Goal: Task Accomplishment & Management: Manage account settings

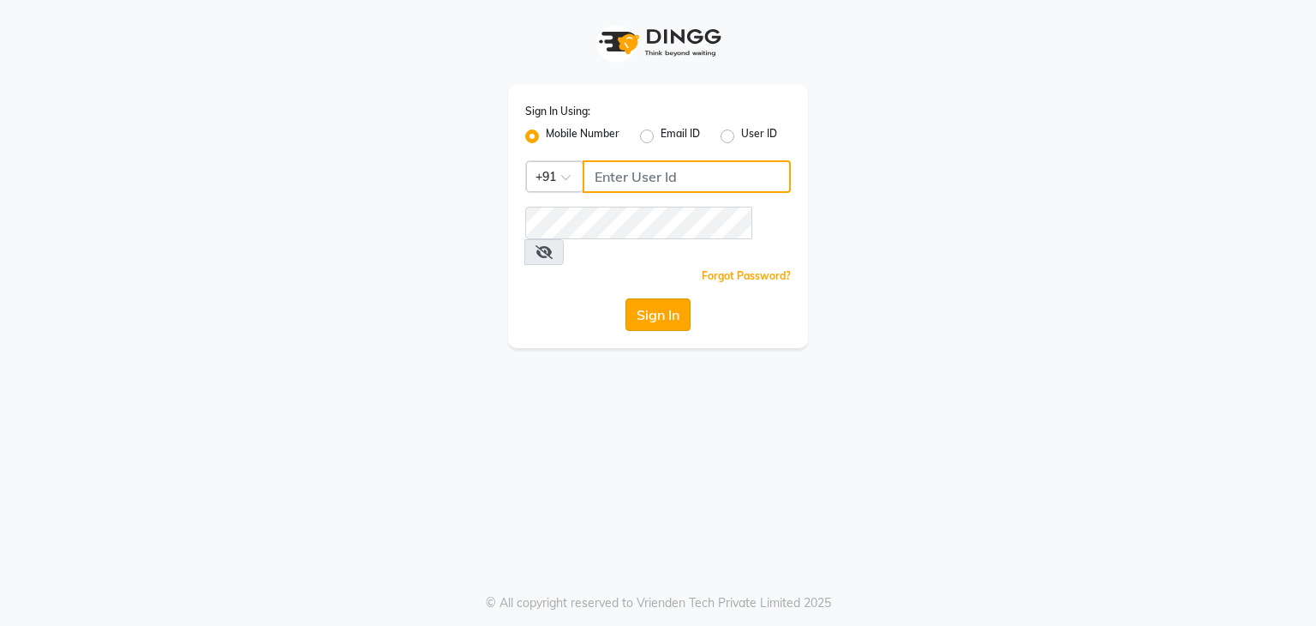
type input "9930388551"
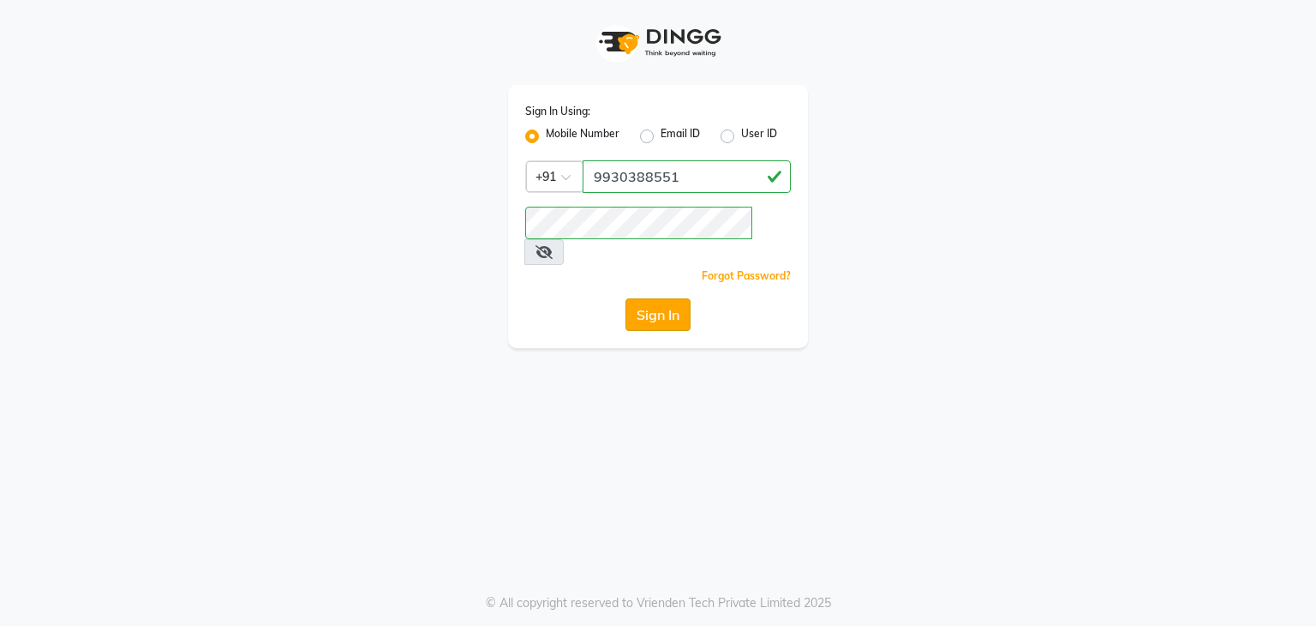
click at [675, 298] on button "Sign In" at bounding box center [658, 314] width 65 height 33
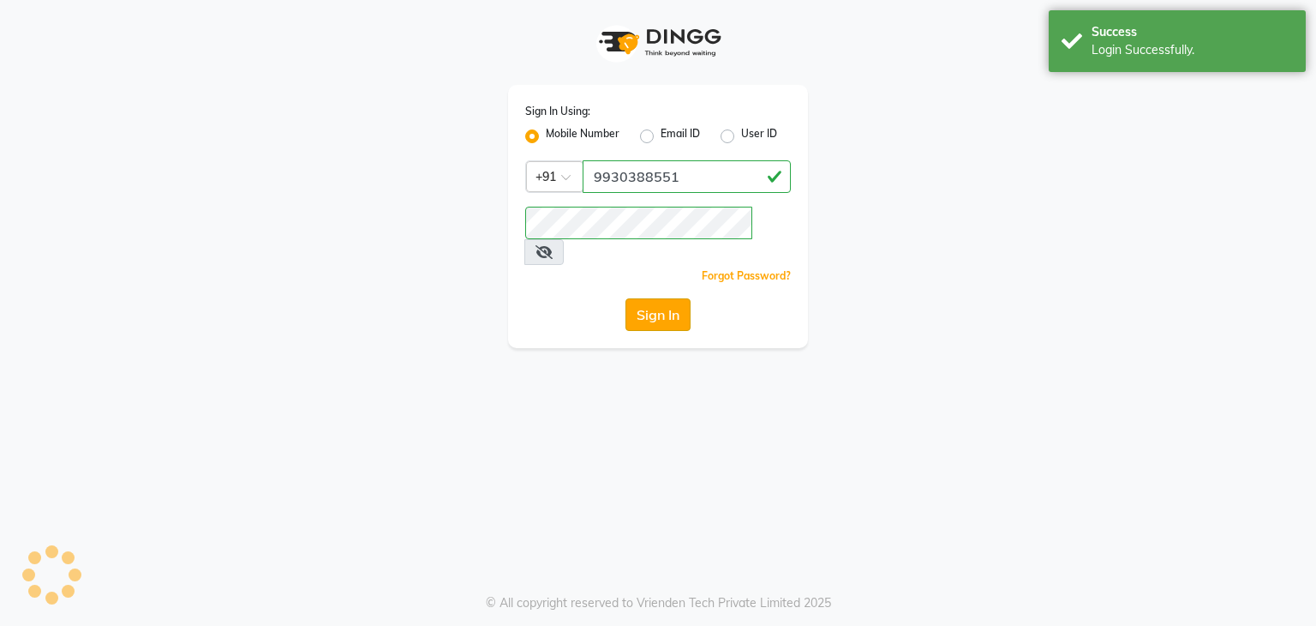
select select "service"
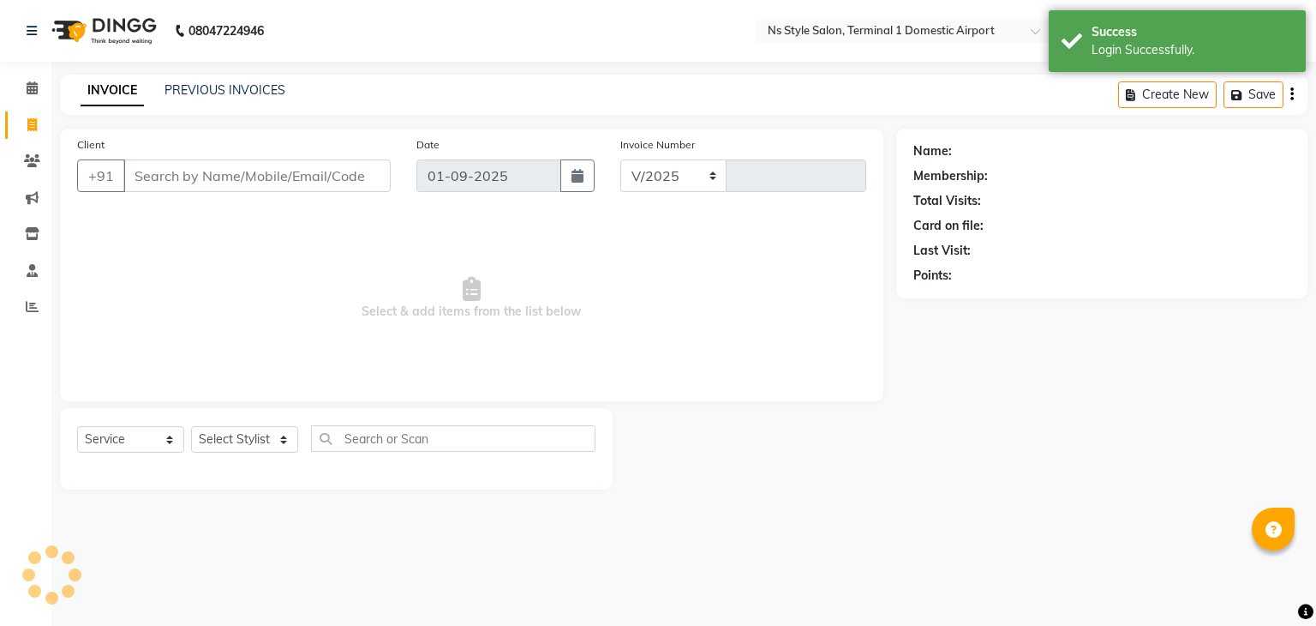
select select "en"
select select "5659"
type input "1386"
click at [205, 89] on link "PREVIOUS INVOICES" at bounding box center [225, 89] width 121 height 15
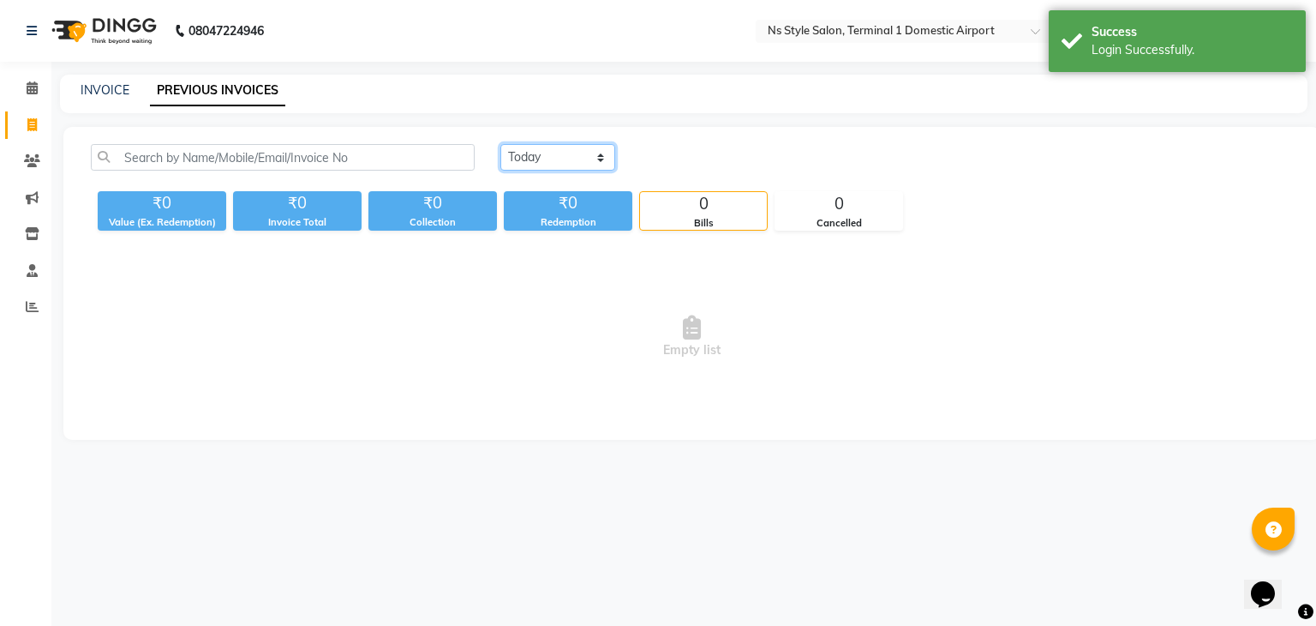
click at [560, 161] on select "Today Yesterday Custom Range" at bounding box center [557, 157] width 115 height 27
select select "yesterday"
click at [500, 144] on select "Today Yesterday Custom Range" at bounding box center [557, 157] width 115 height 27
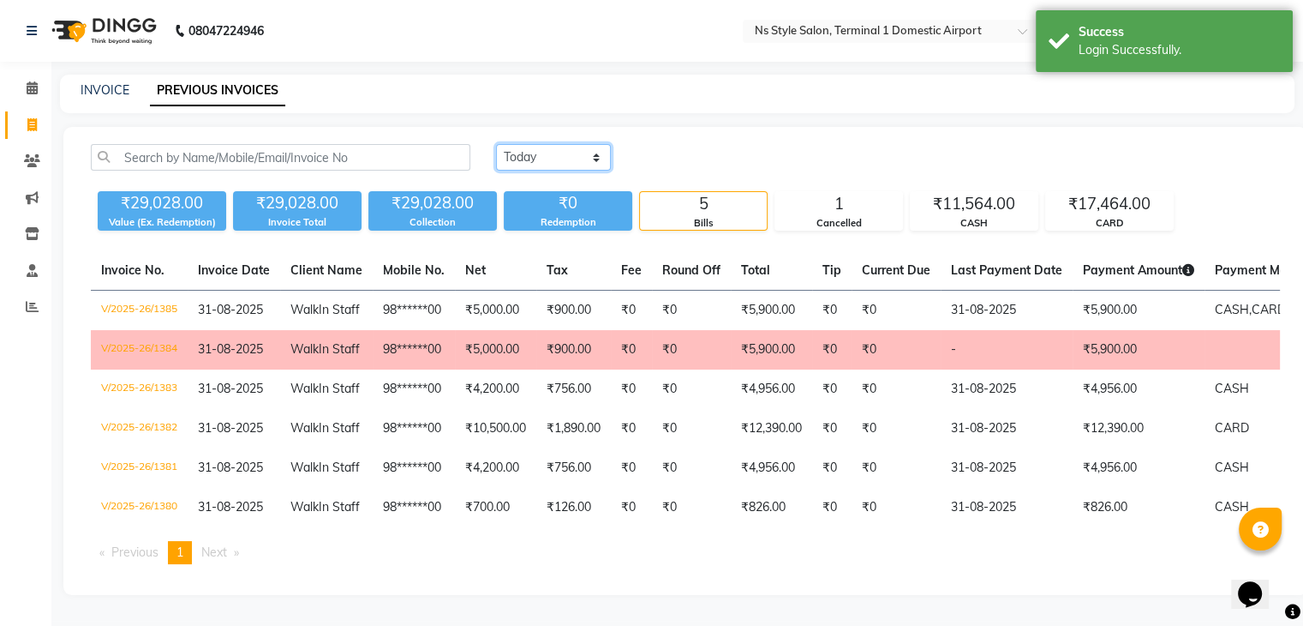
scroll to position [57, 0]
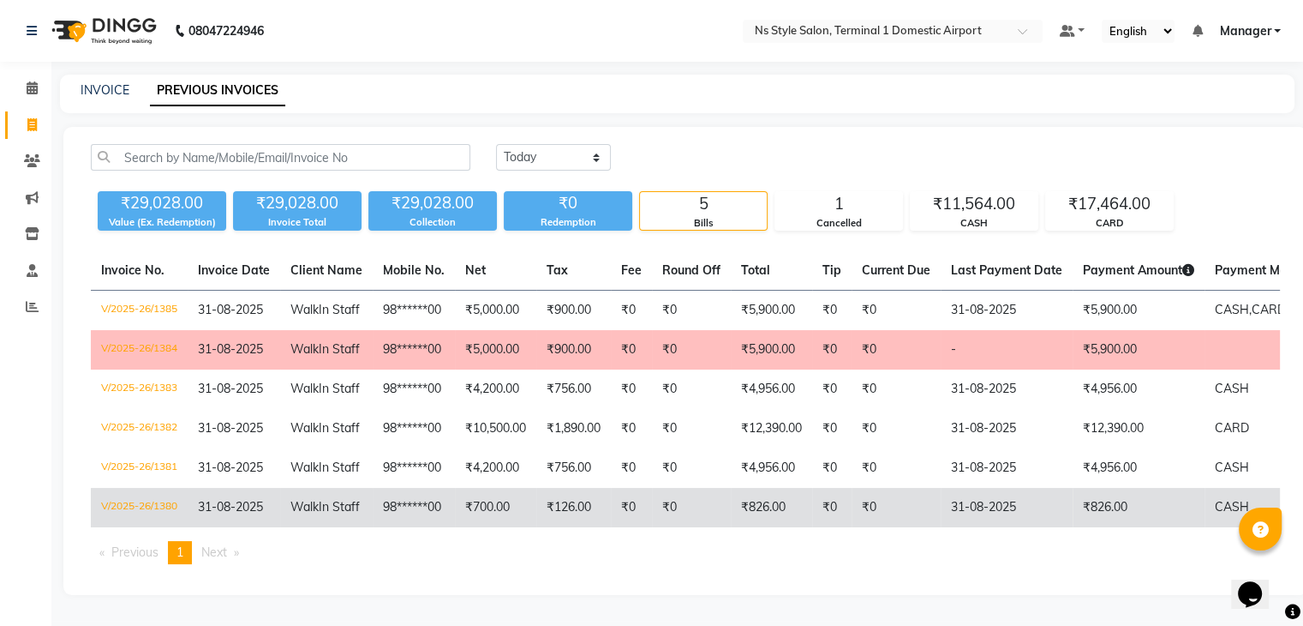
click at [567, 420] on td "₹126.00" at bounding box center [573, 507] width 75 height 39
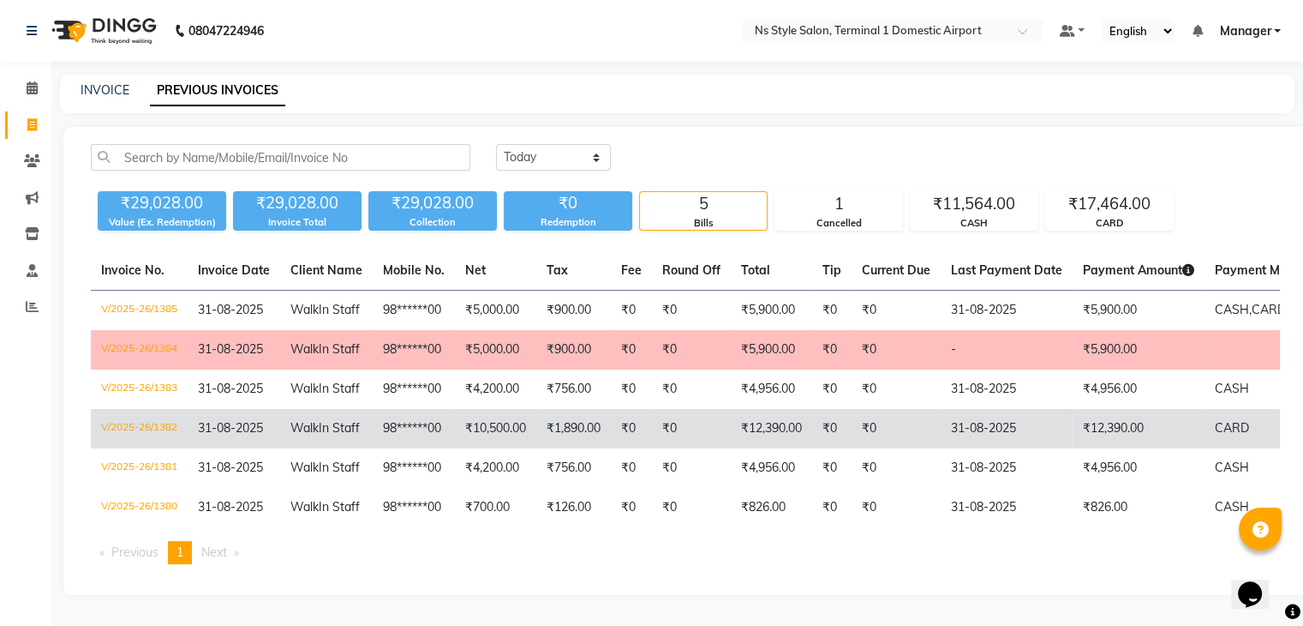
click at [396, 420] on td "98******00" at bounding box center [414, 428] width 82 height 39
click at [201, 409] on td "31-08-2025" at bounding box center [234, 428] width 93 height 39
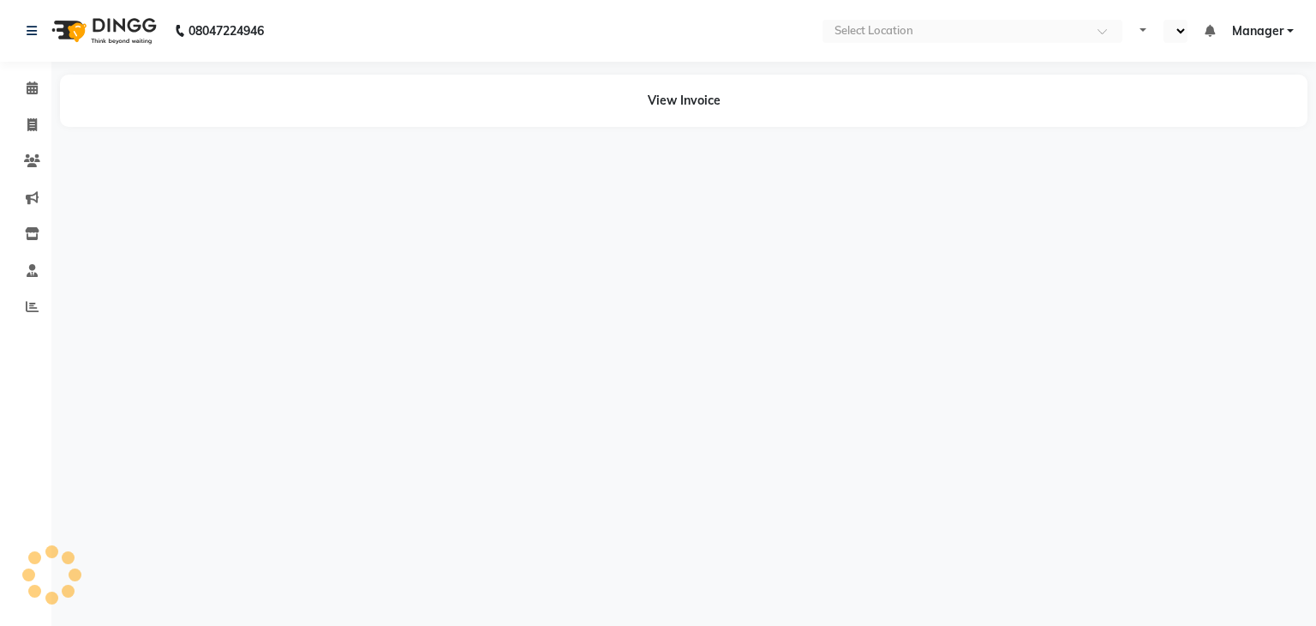
select select "en"
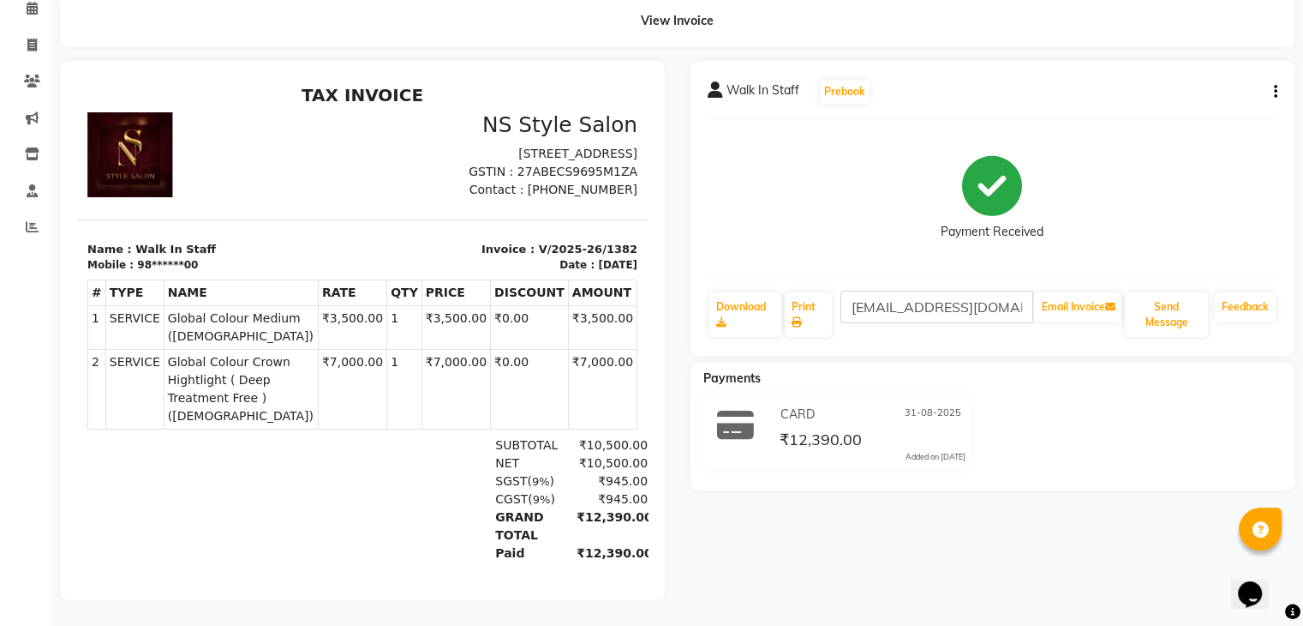
scroll to position [93, 0]
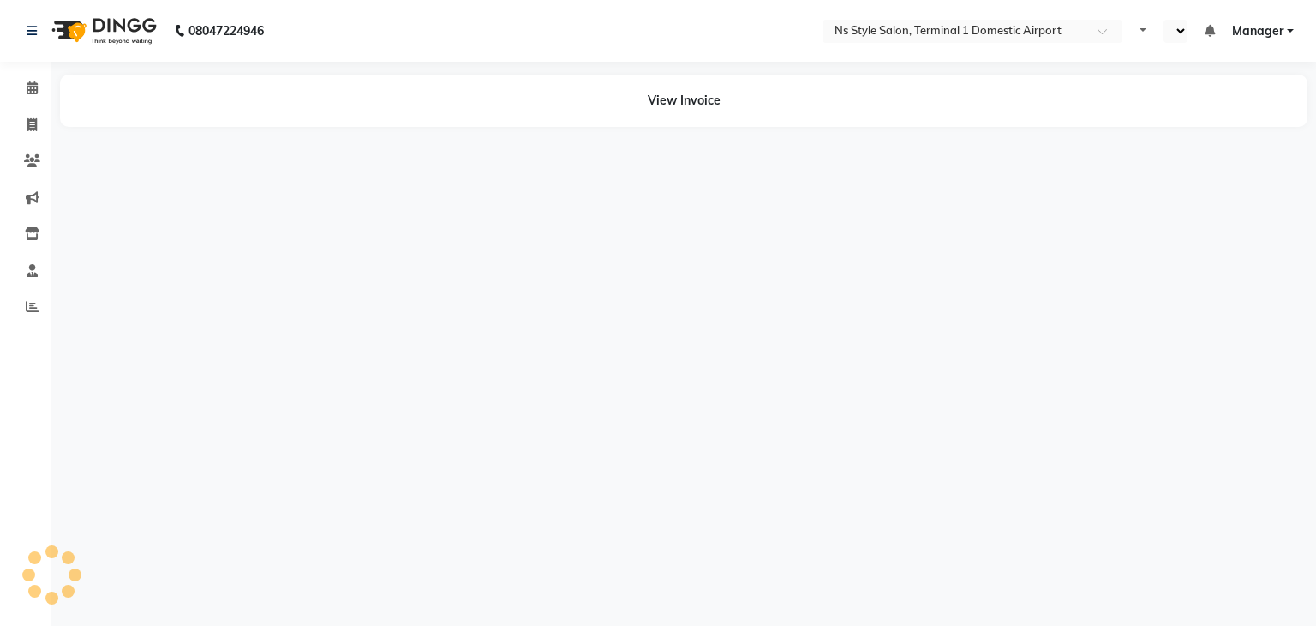
select select "en"
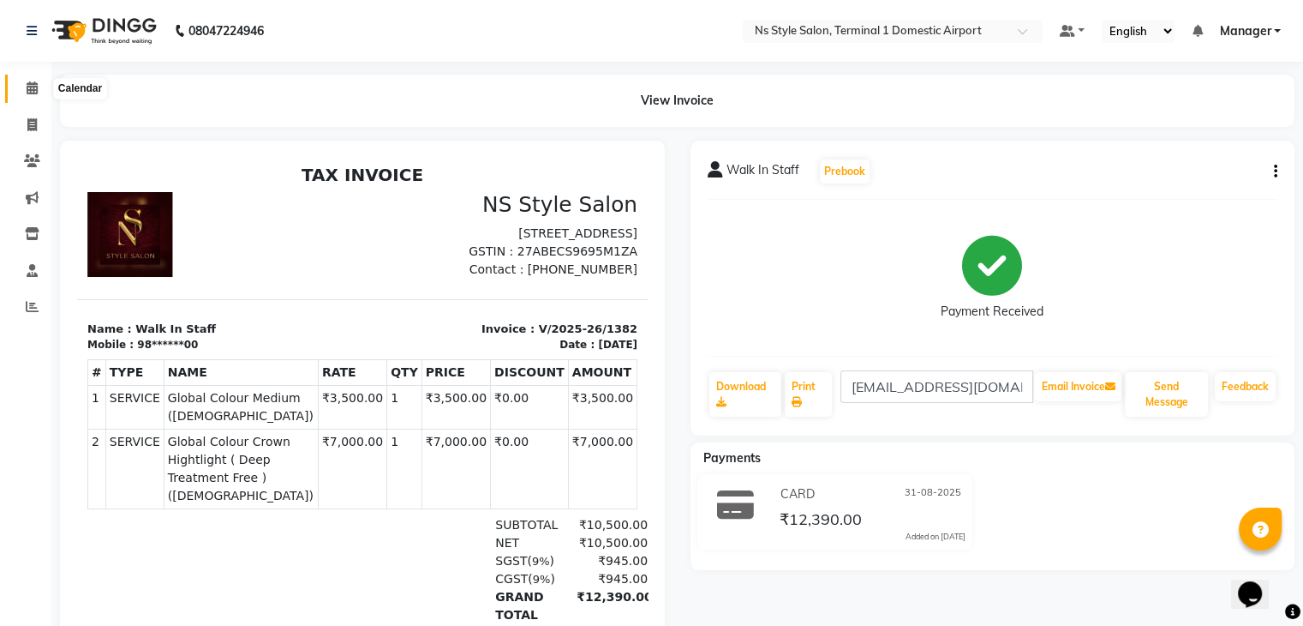
click at [19, 87] on span at bounding box center [32, 89] width 30 height 20
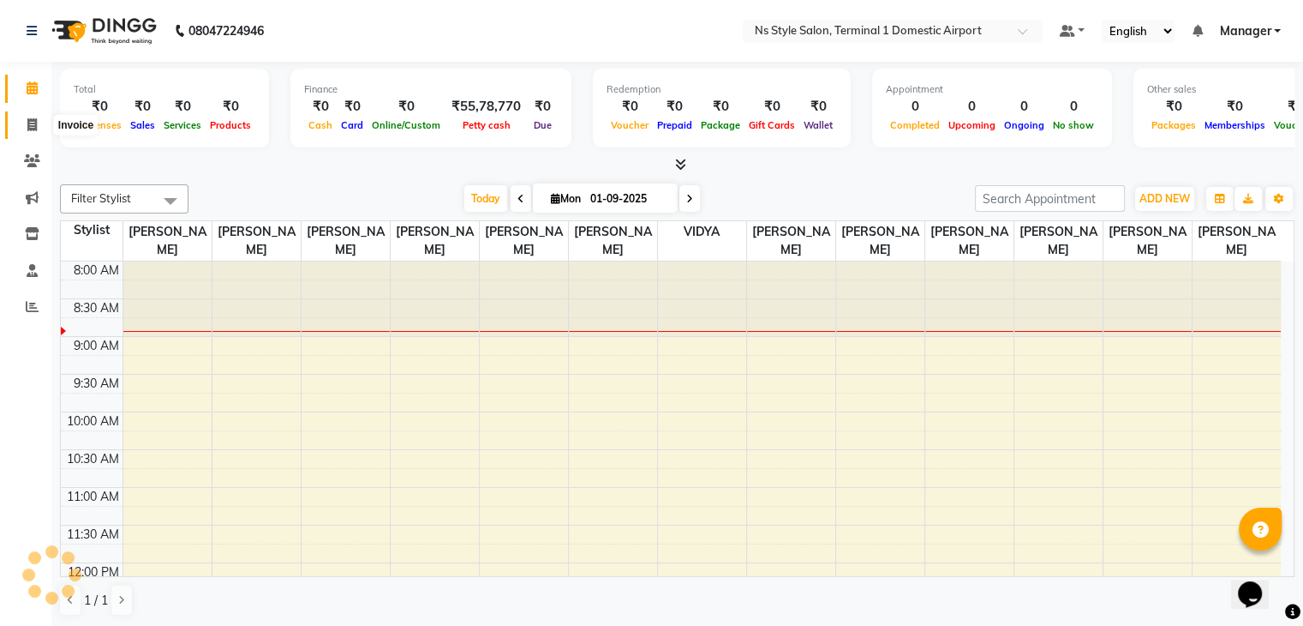
click at [31, 127] on icon at bounding box center [31, 124] width 9 height 13
select select "service"
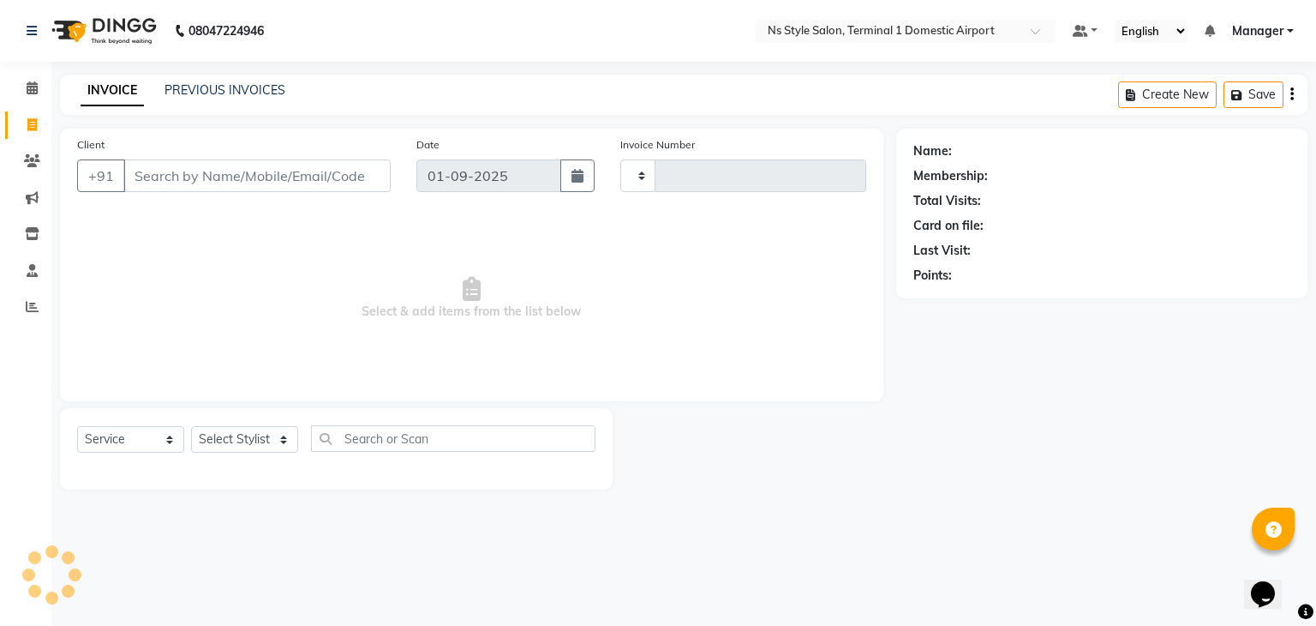
type input "1386"
select select "5659"
click at [189, 82] on link "PREVIOUS INVOICES" at bounding box center [225, 89] width 121 height 15
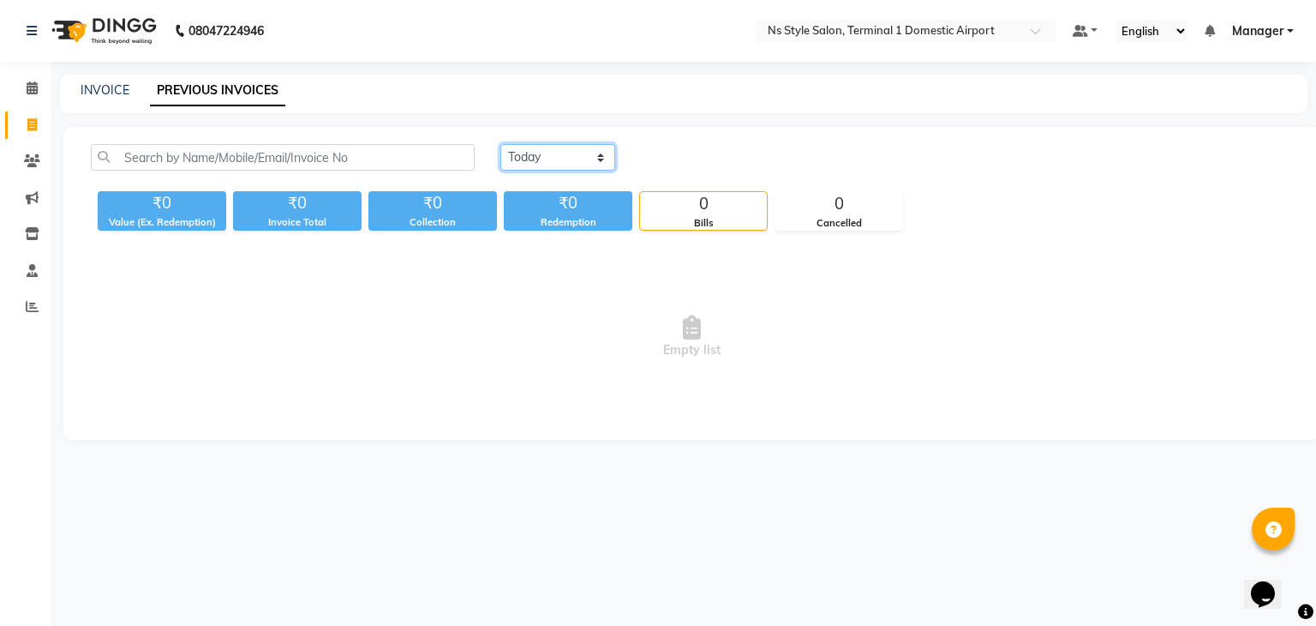
click at [515, 147] on select "Today Yesterday Custom Range" at bounding box center [557, 157] width 115 height 27
select select "range"
click at [500, 144] on select "Today Yesterday Custom Range" at bounding box center [557, 157] width 115 height 27
click at [662, 159] on input "01-09-2025" at bounding box center [698, 158] width 120 height 24
select select "9"
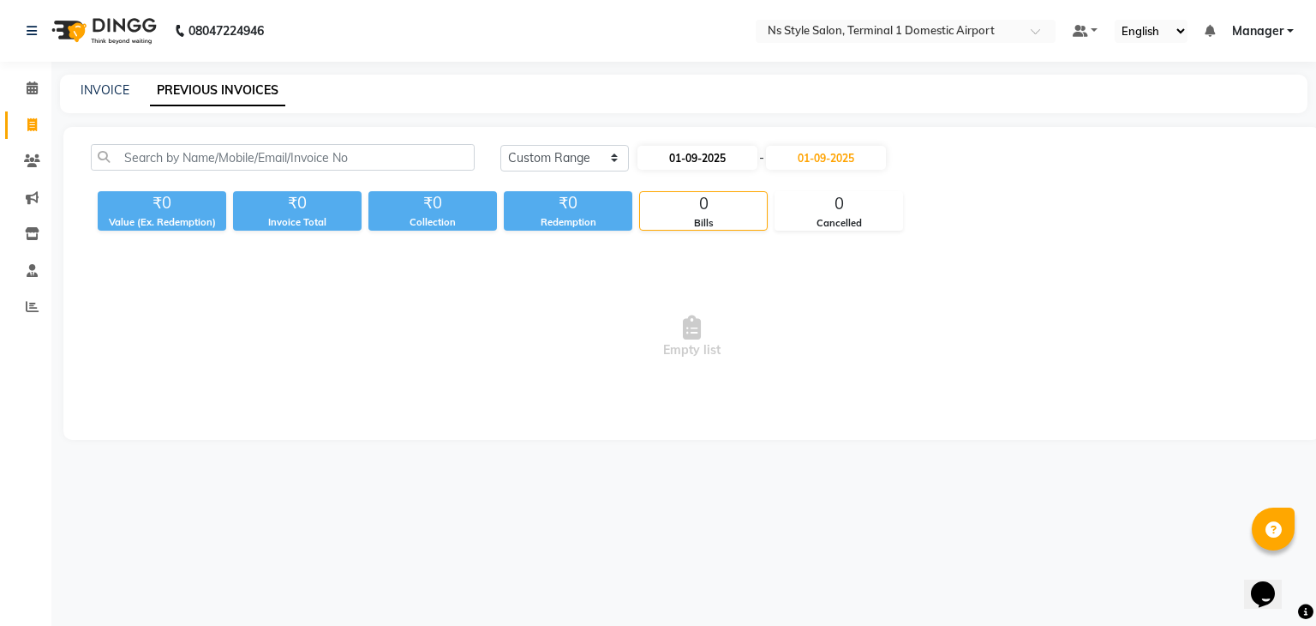
select select "2025"
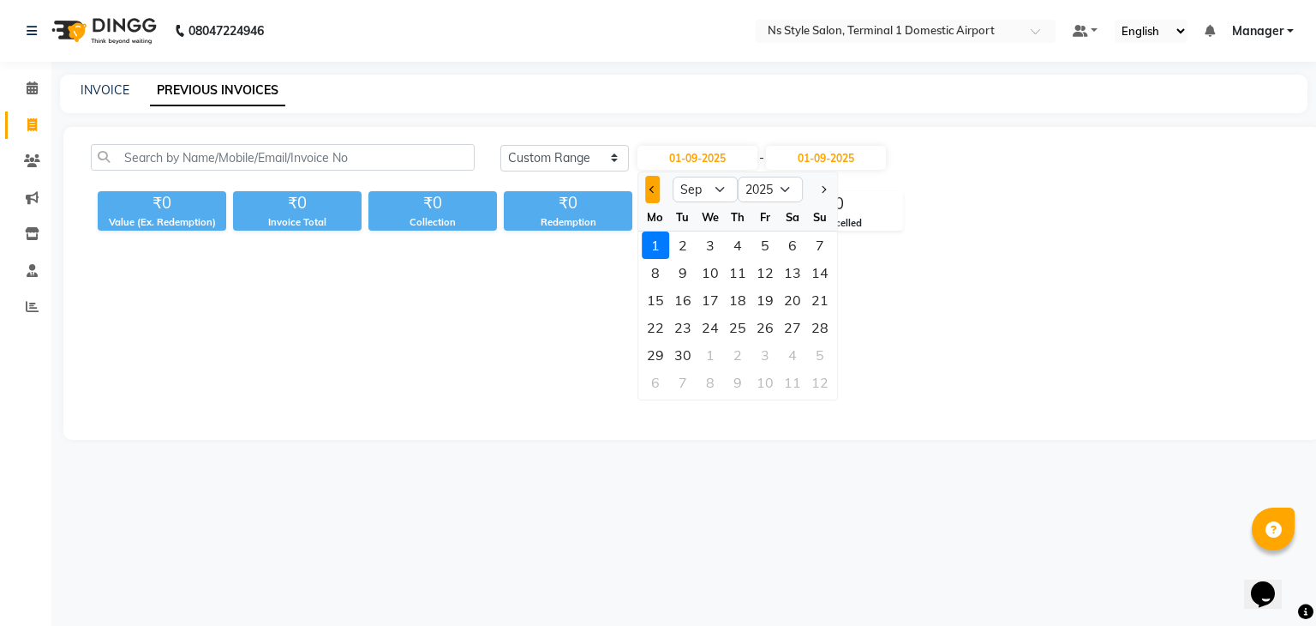
click at [655, 183] on button "Previous month" at bounding box center [652, 189] width 15 height 27
select select "8"
click at [771, 242] on div "1" at bounding box center [765, 244] width 27 height 27
type input "01-08-2025"
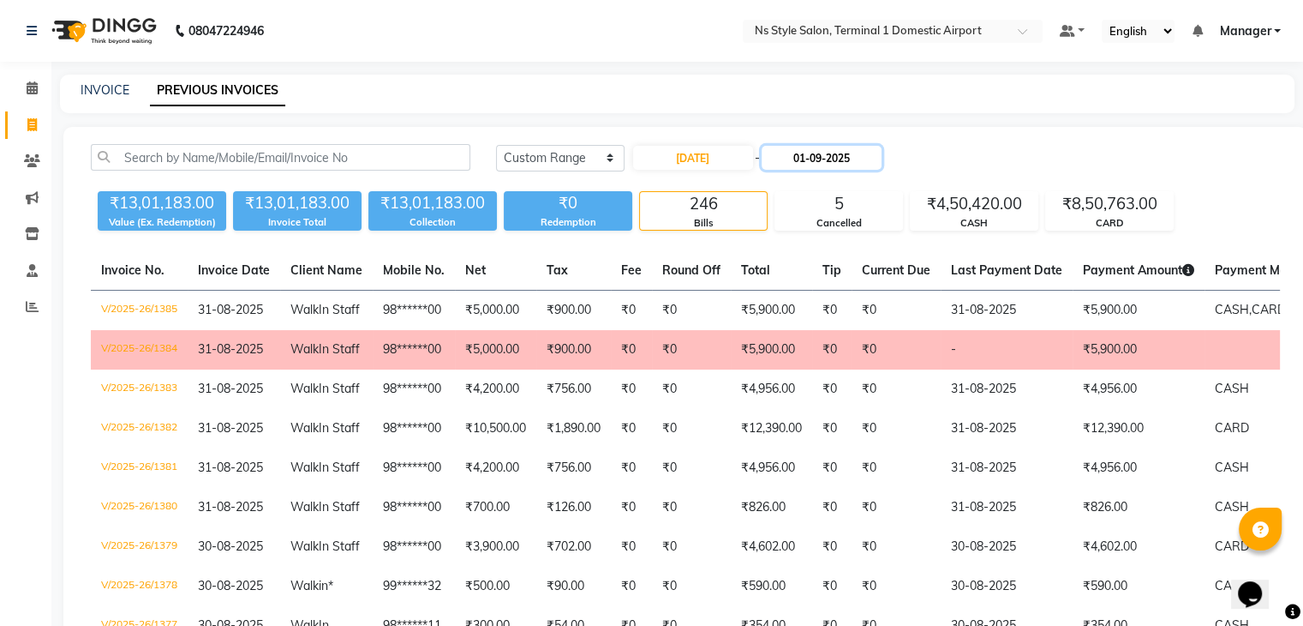
click at [812, 165] on input "01-09-2025" at bounding box center [822, 158] width 120 height 24
select select "9"
click at [826, 162] on input "01-09-2025" at bounding box center [822, 158] width 120 height 24
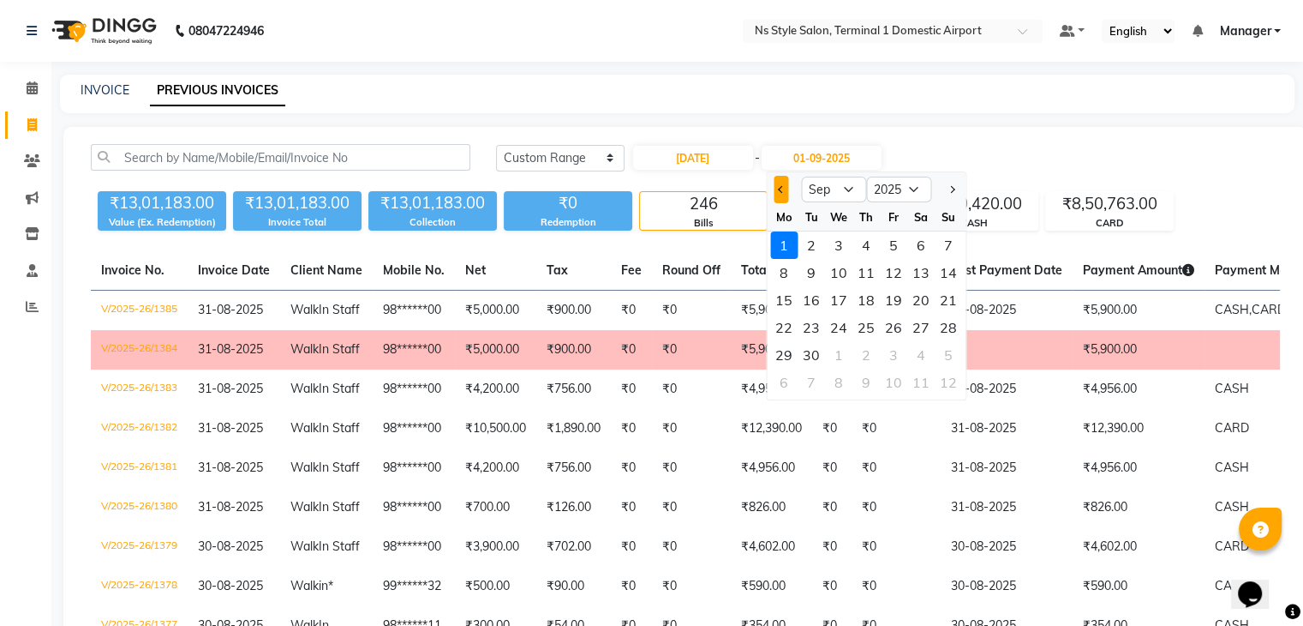
click at [786, 182] on button "Previous month" at bounding box center [781, 189] width 15 height 27
select select "8"
click at [896, 243] on div "1" at bounding box center [893, 244] width 27 height 27
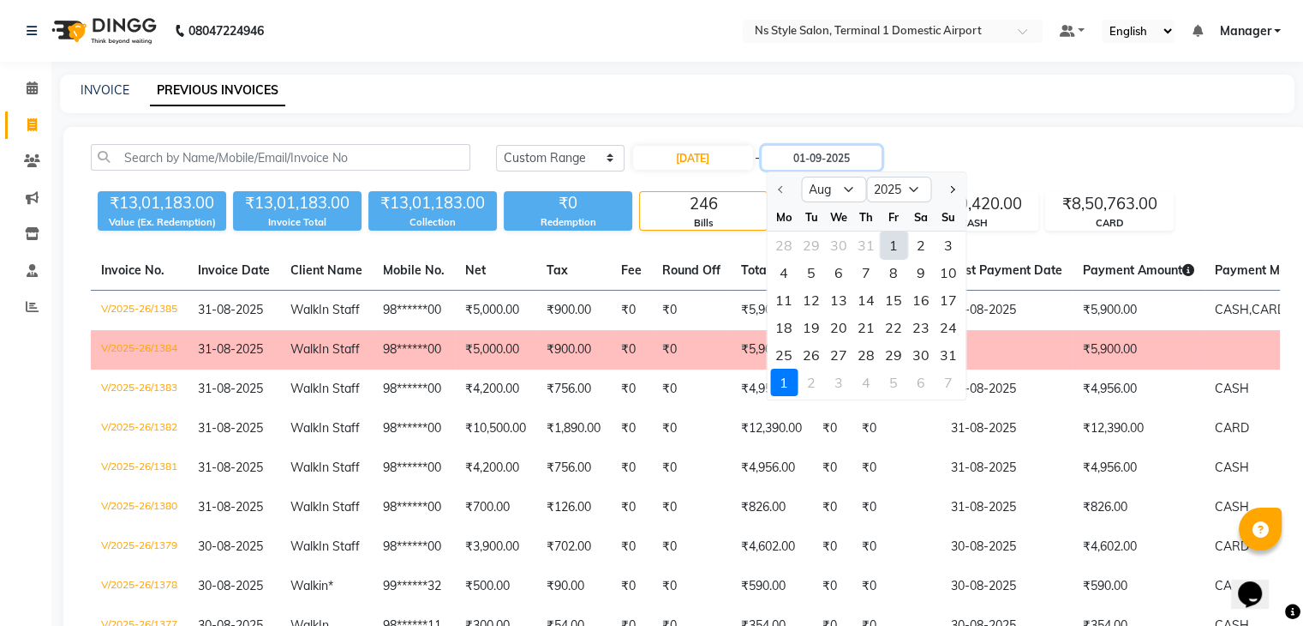
type input "01-08-2025"
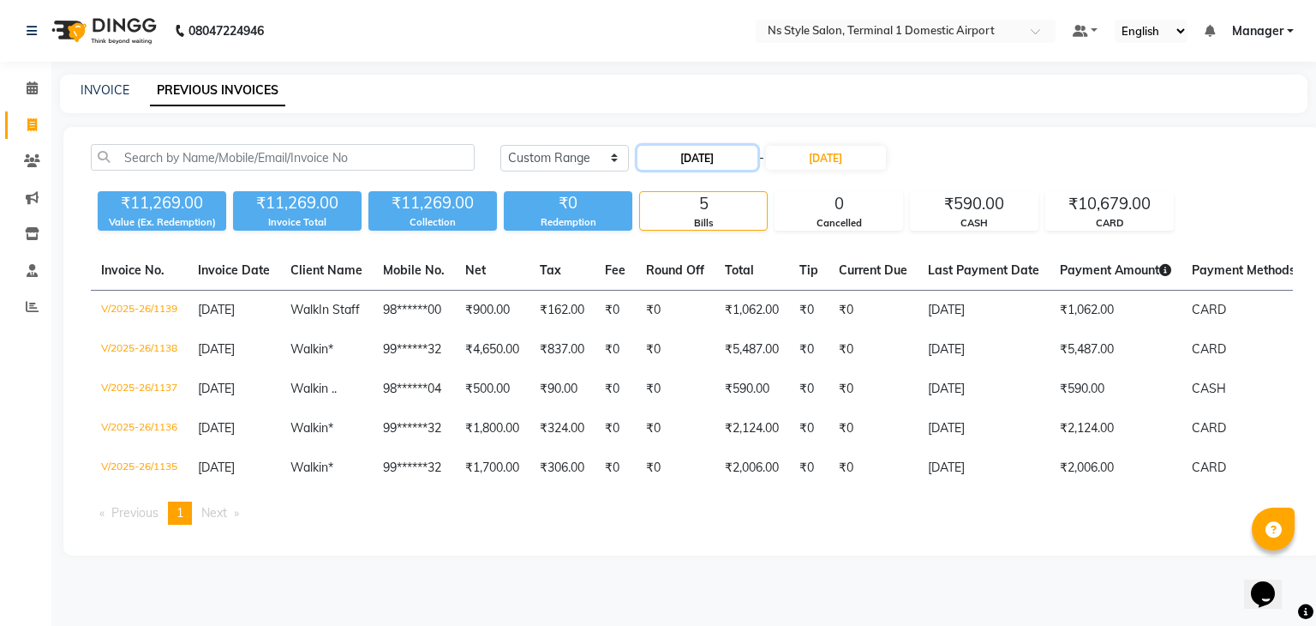
click at [696, 156] on input "01-08-2025" at bounding box center [698, 158] width 120 height 24
select select "8"
select select "2025"
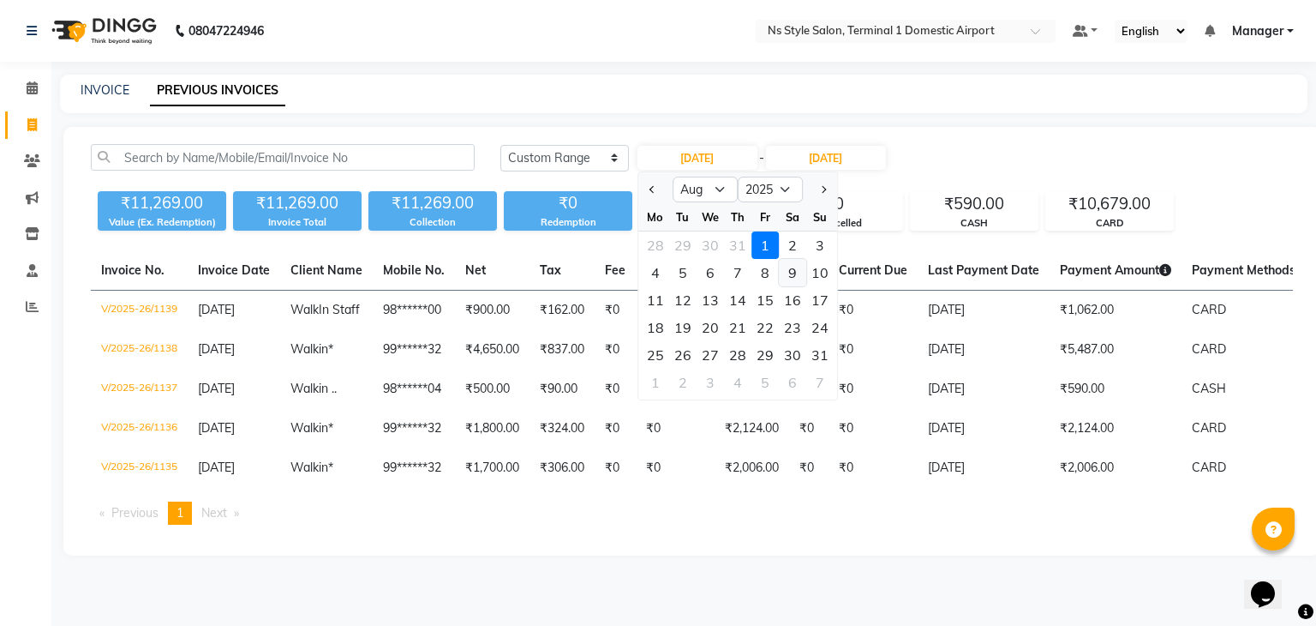
click at [789, 268] on div "9" at bounding box center [792, 272] width 27 height 27
type input "09-08-2025"
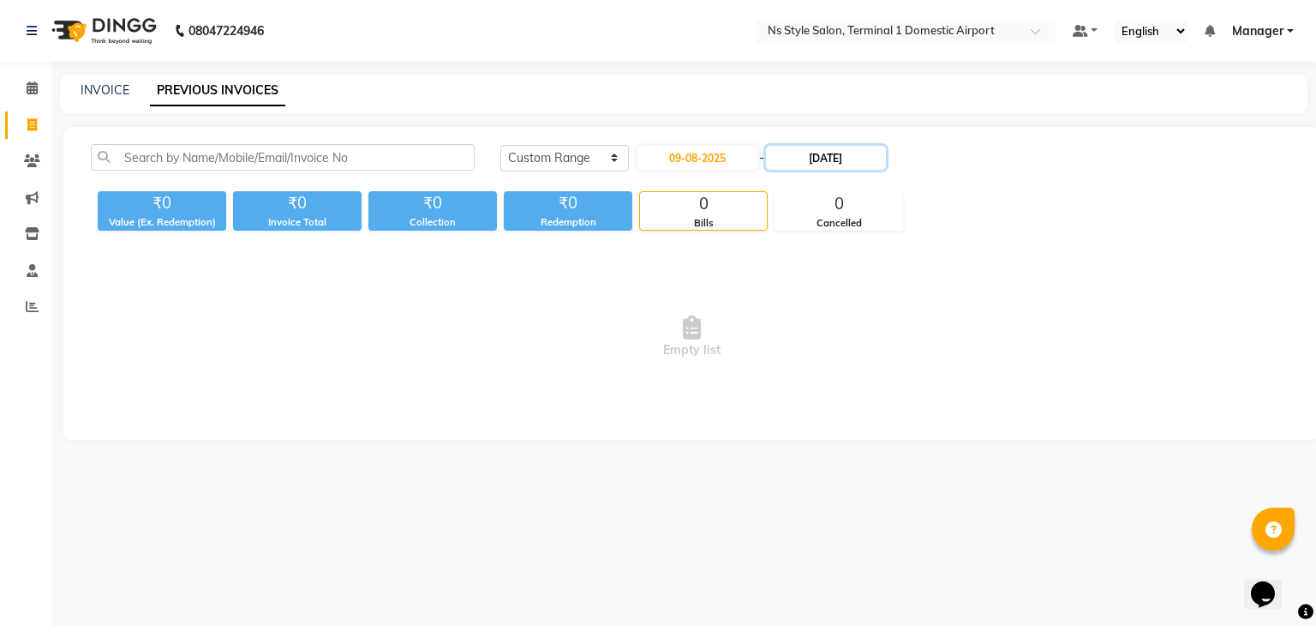
click at [832, 159] on input "01-08-2025" at bounding box center [826, 158] width 120 height 24
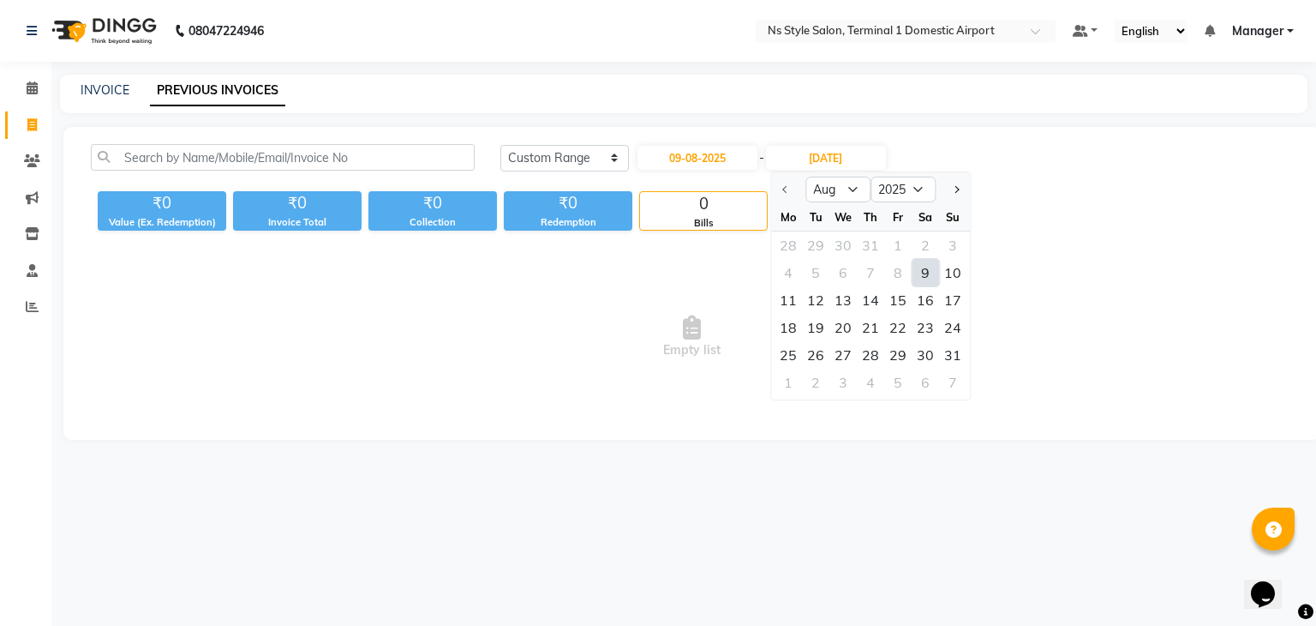
click at [924, 273] on div "9" at bounding box center [925, 272] width 27 height 27
type input "09-08-2025"
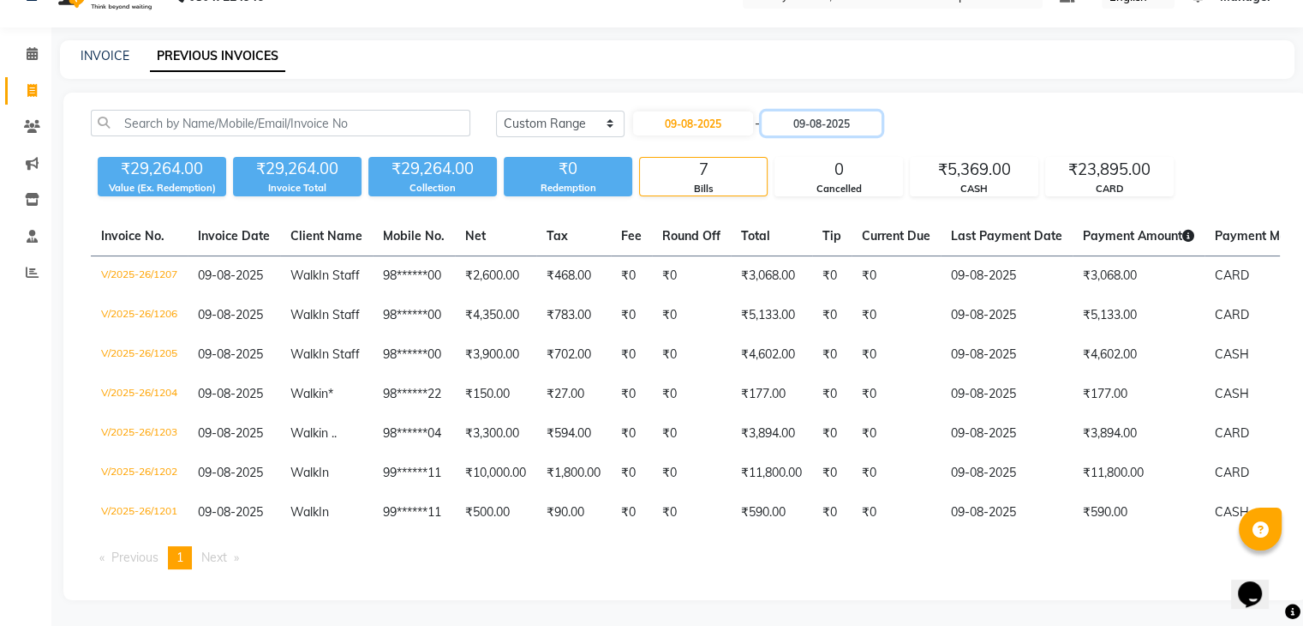
scroll to position [99, 0]
click at [679, 111] on input "09-08-2025" at bounding box center [693, 123] width 120 height 24
select select "8"
select select "2025"
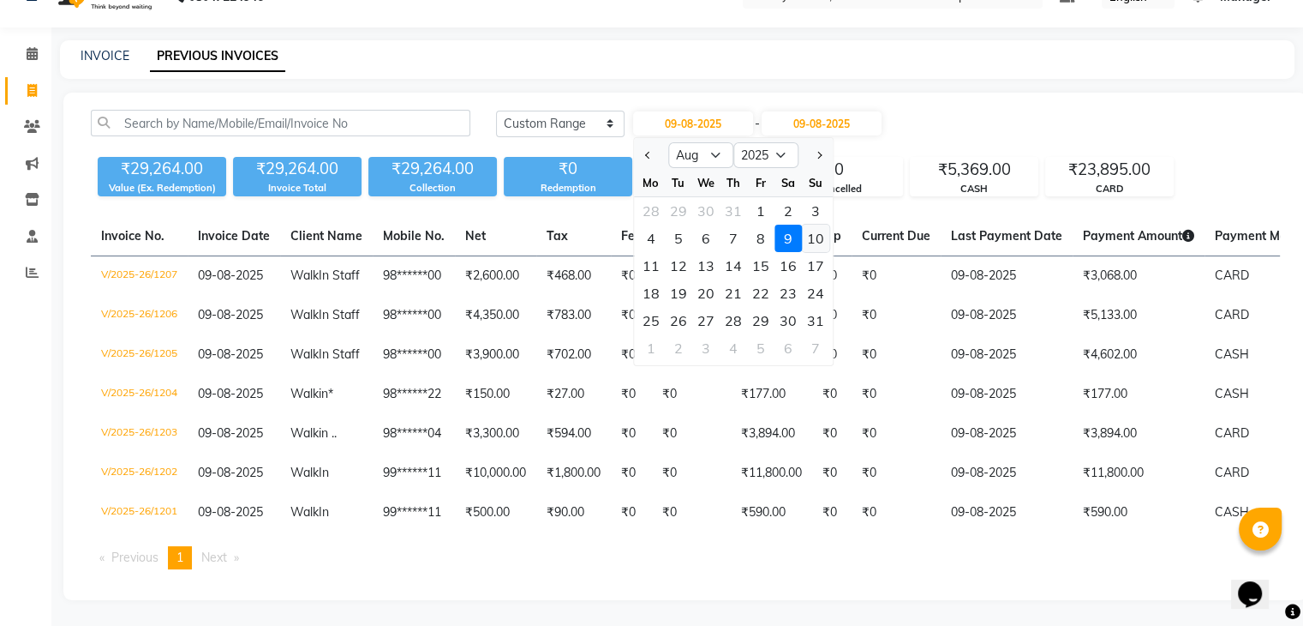
click at [809, 225] on div "10" at bounding box center [815, 238] width 27 height 27
type input "10-08-2025"
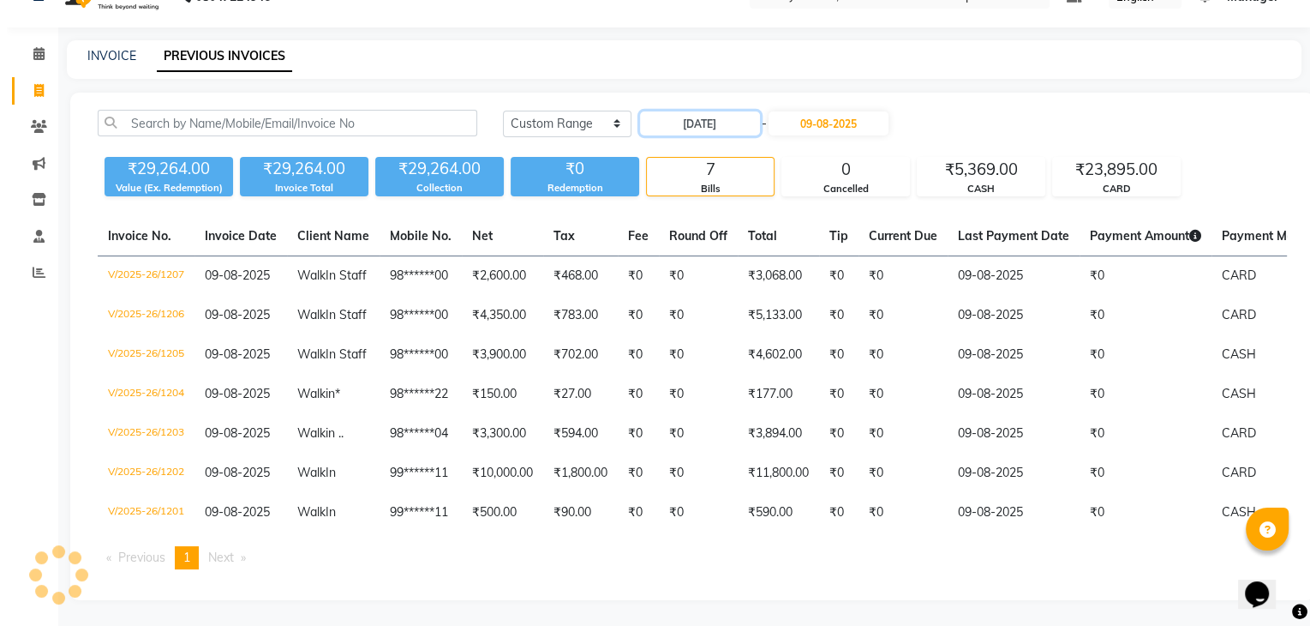
scroll to position [0, 0]
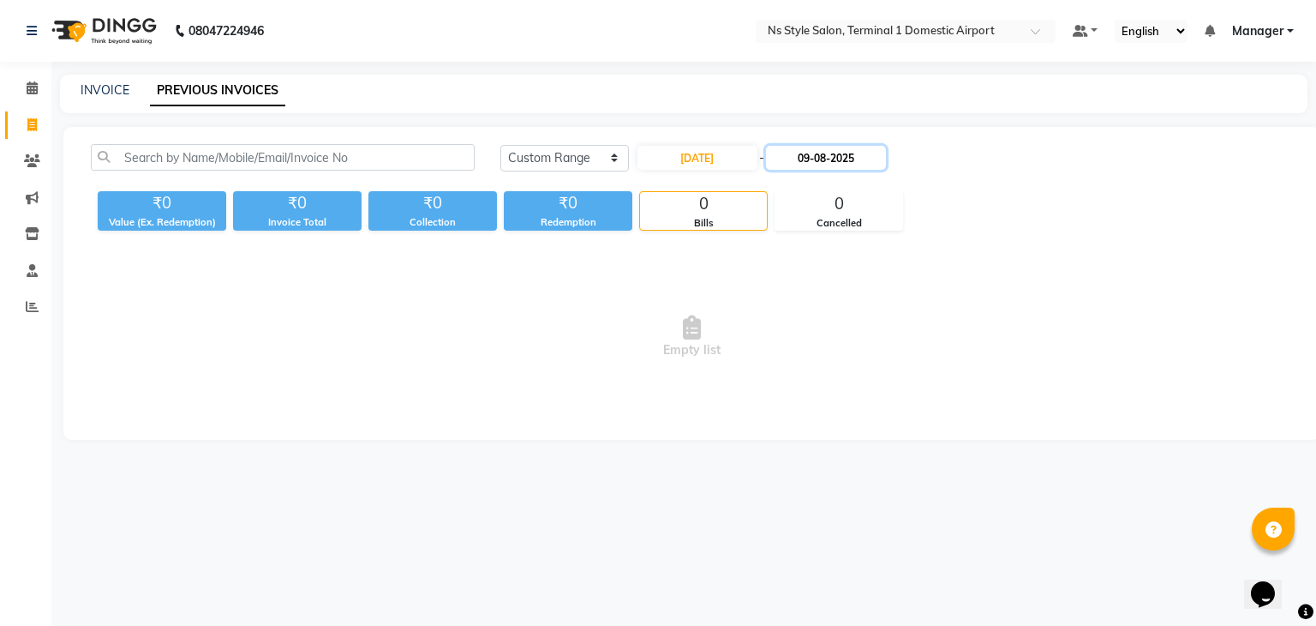
click at [809, 155] on input "09-08-2025" at bounding box center [826, 158] width 120 height 24
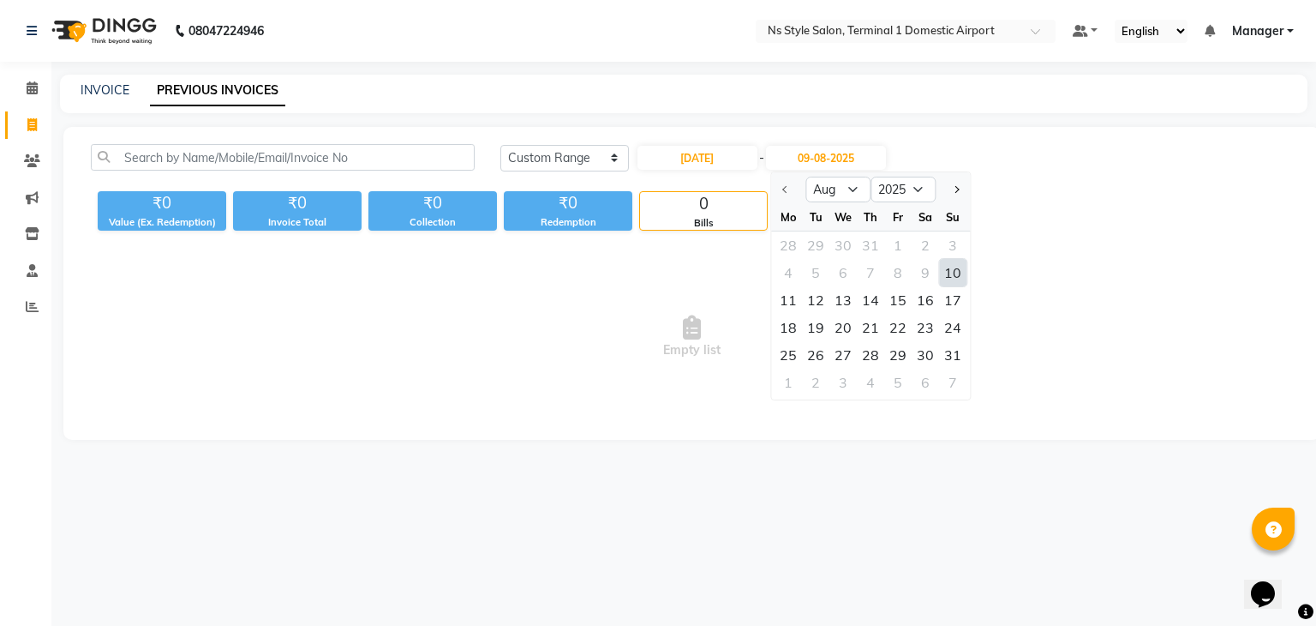
click at [944, 275] on div "10" at bounding box center [952, 272] width 27 height 27
type input "10-08-2025"
